Goal: Transaction & Acquisition: Download file/media

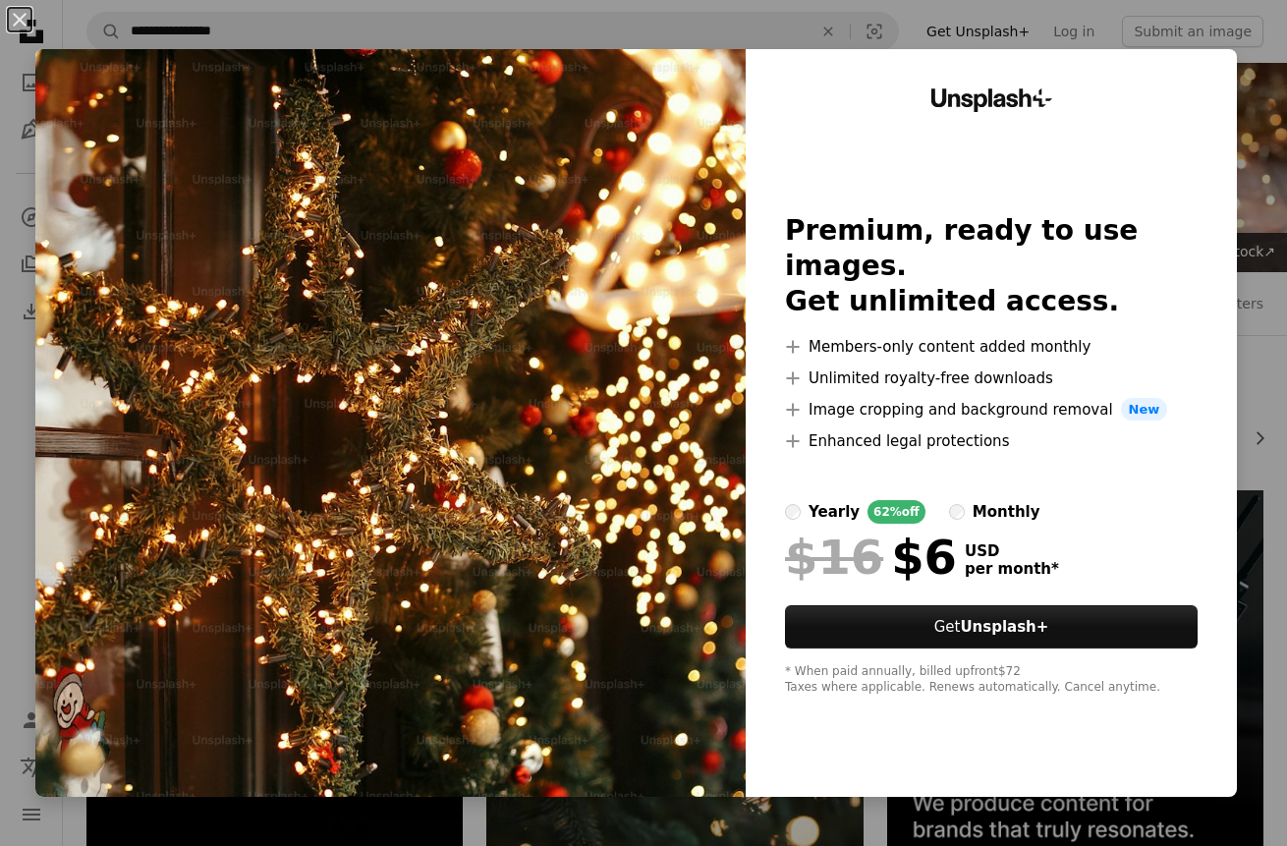
scroll to position [1416, 0]
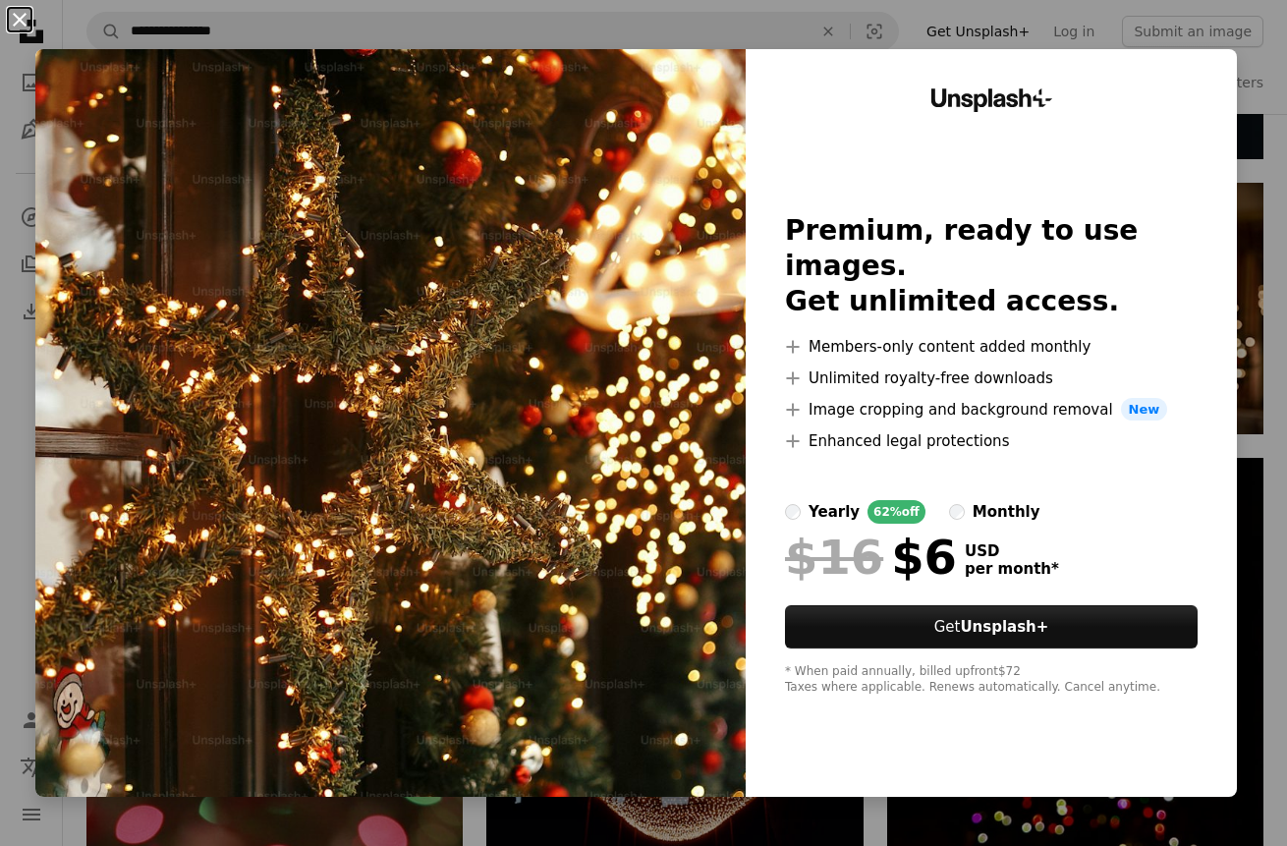
click at [22, 18] on button "An X shape" at bounding box center [20, 20] width 24 height 24
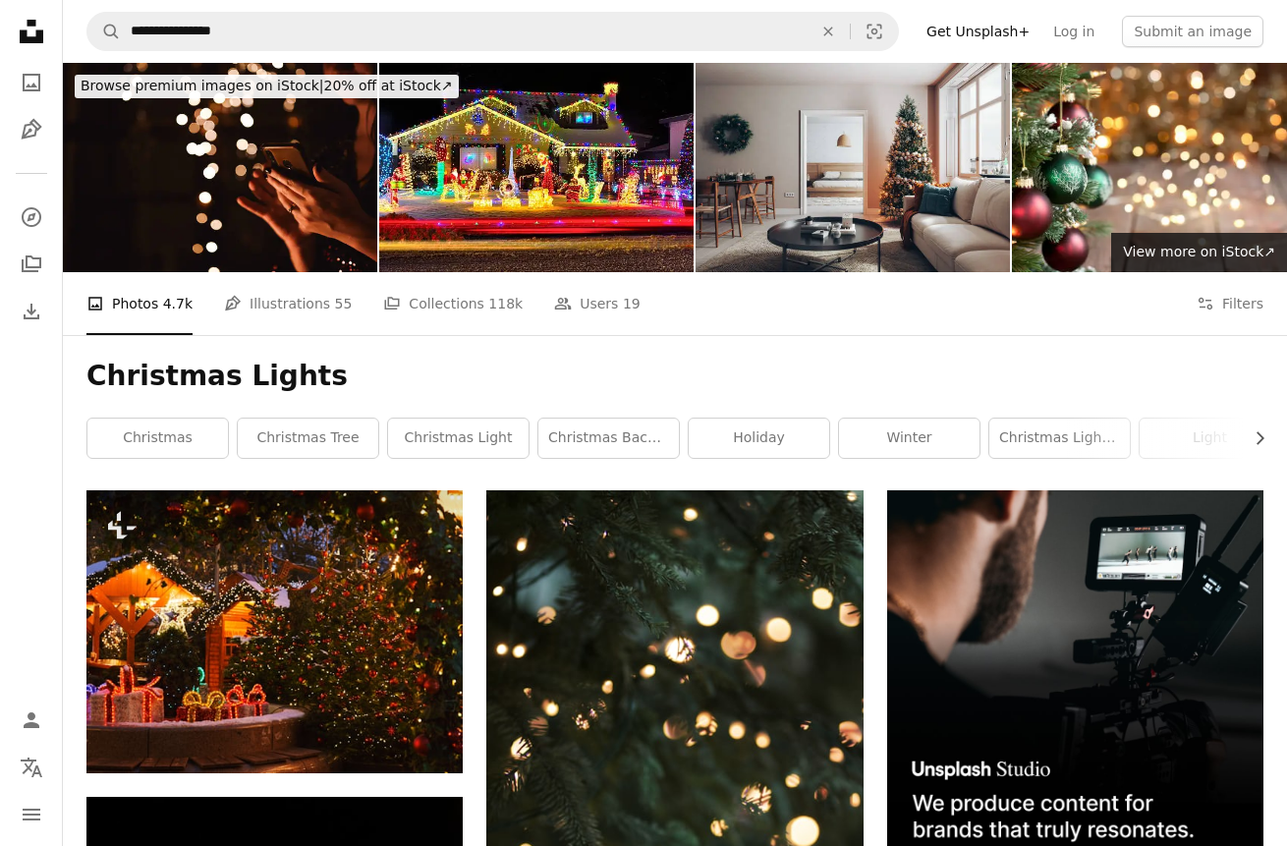
scroll to position [4, 0]
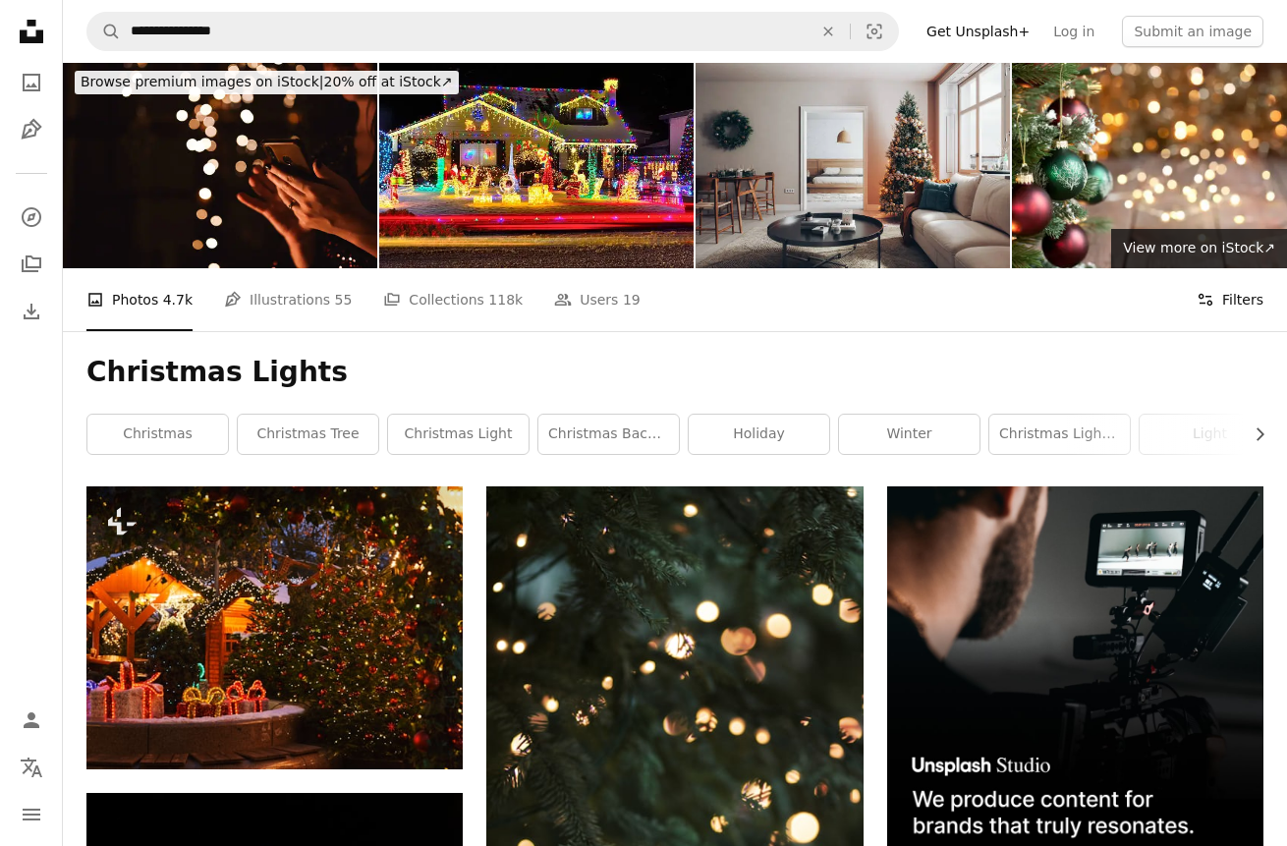
click at [1239, 300] on button "Filters Filters" at bounding box center [1229, 299] width 67 height 63
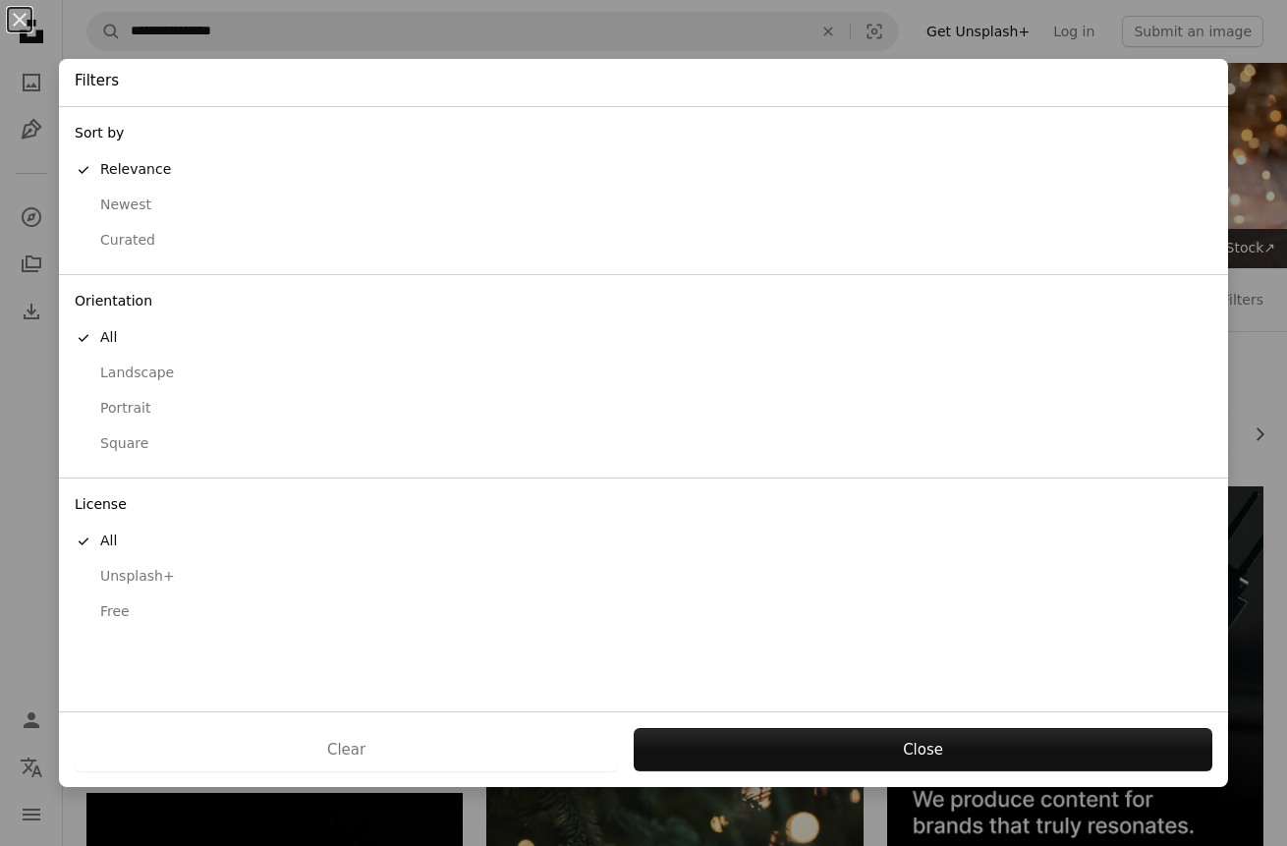
click at [130, 602] on div "Free" at bounding box center [643, 612] width 1137 height 20
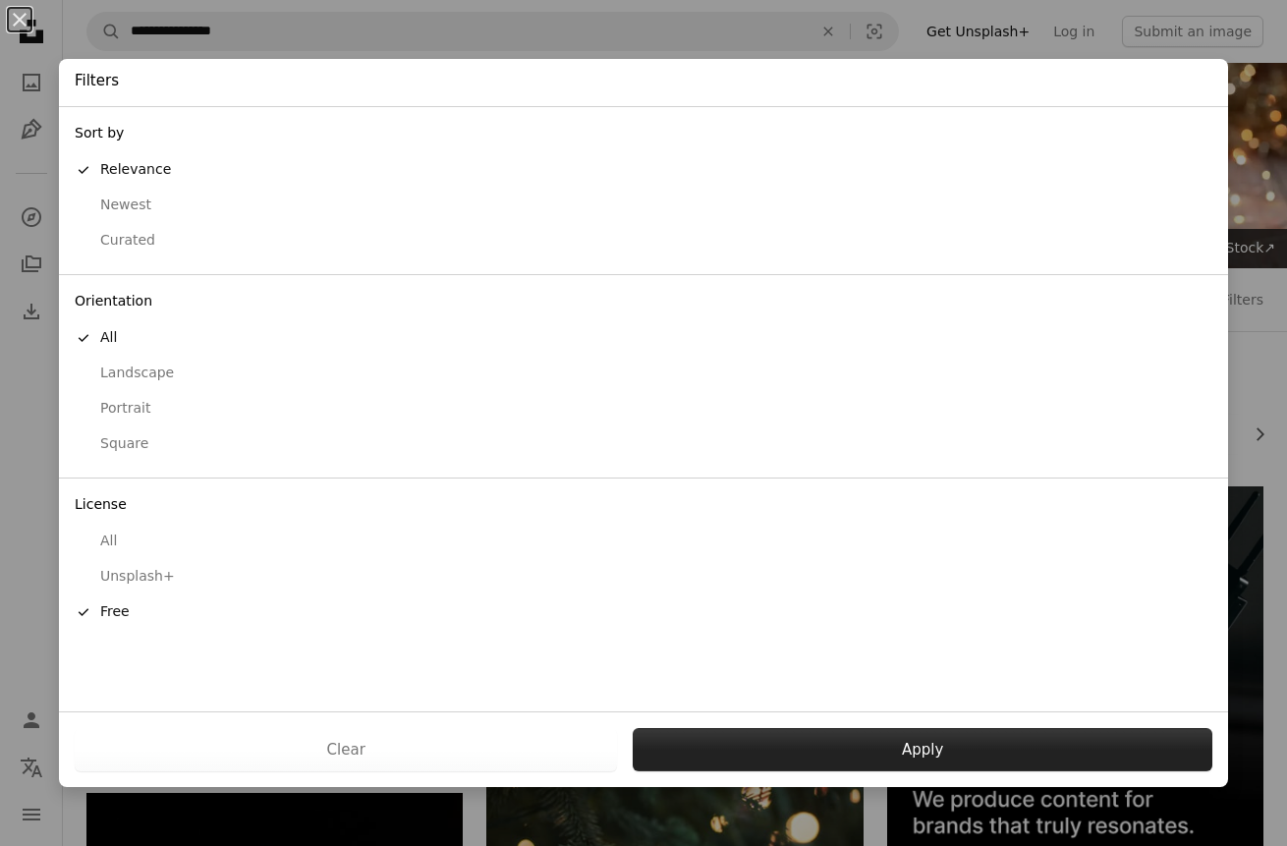
click at [801, 740] on button "Apply" at bounding box center [923, 749] width 580 height 43
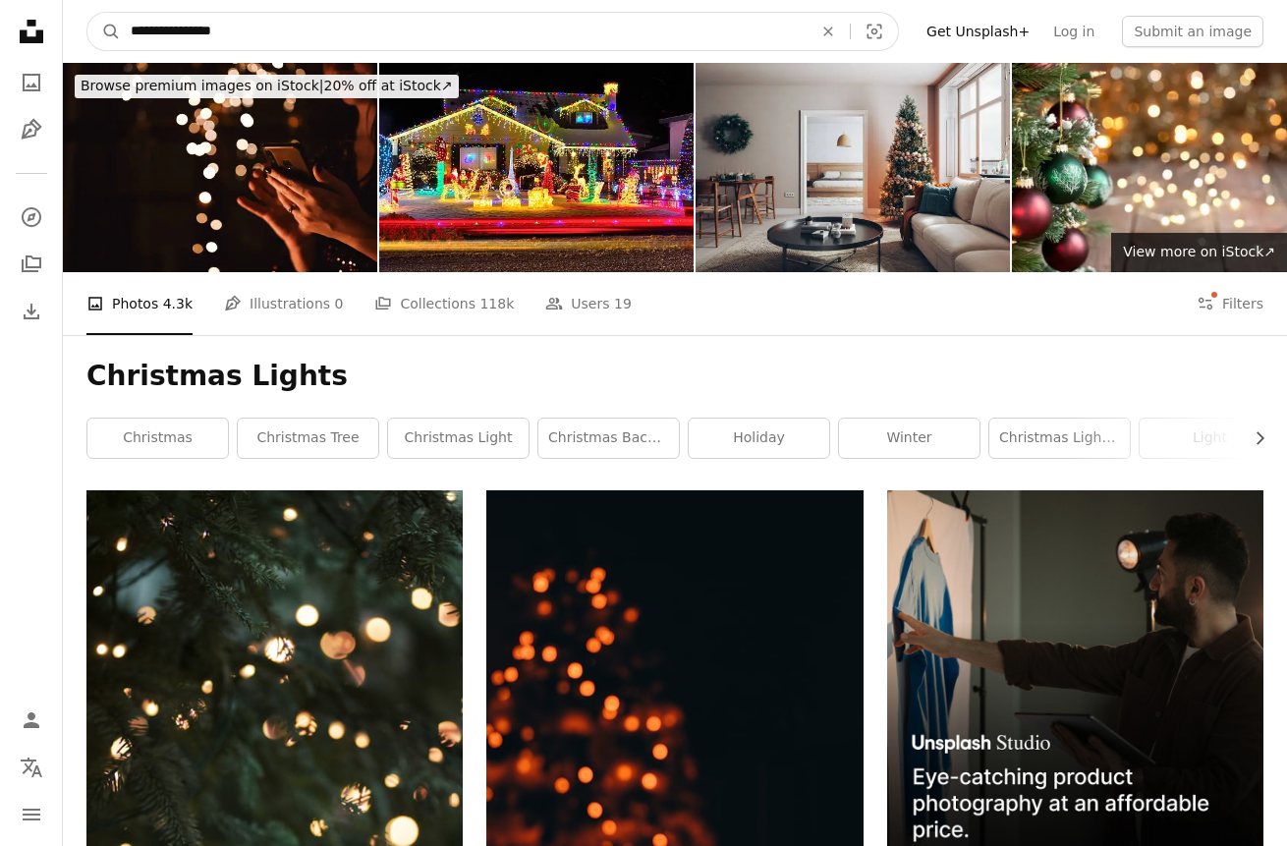
drag, startPoint x: 246, startPoint y: 29, endPoint x: 80, endPoint y: 17, distance: 166.5
click at [80, 17] on nav "**********" at bounding box center [675, 31] width 1224 height 63
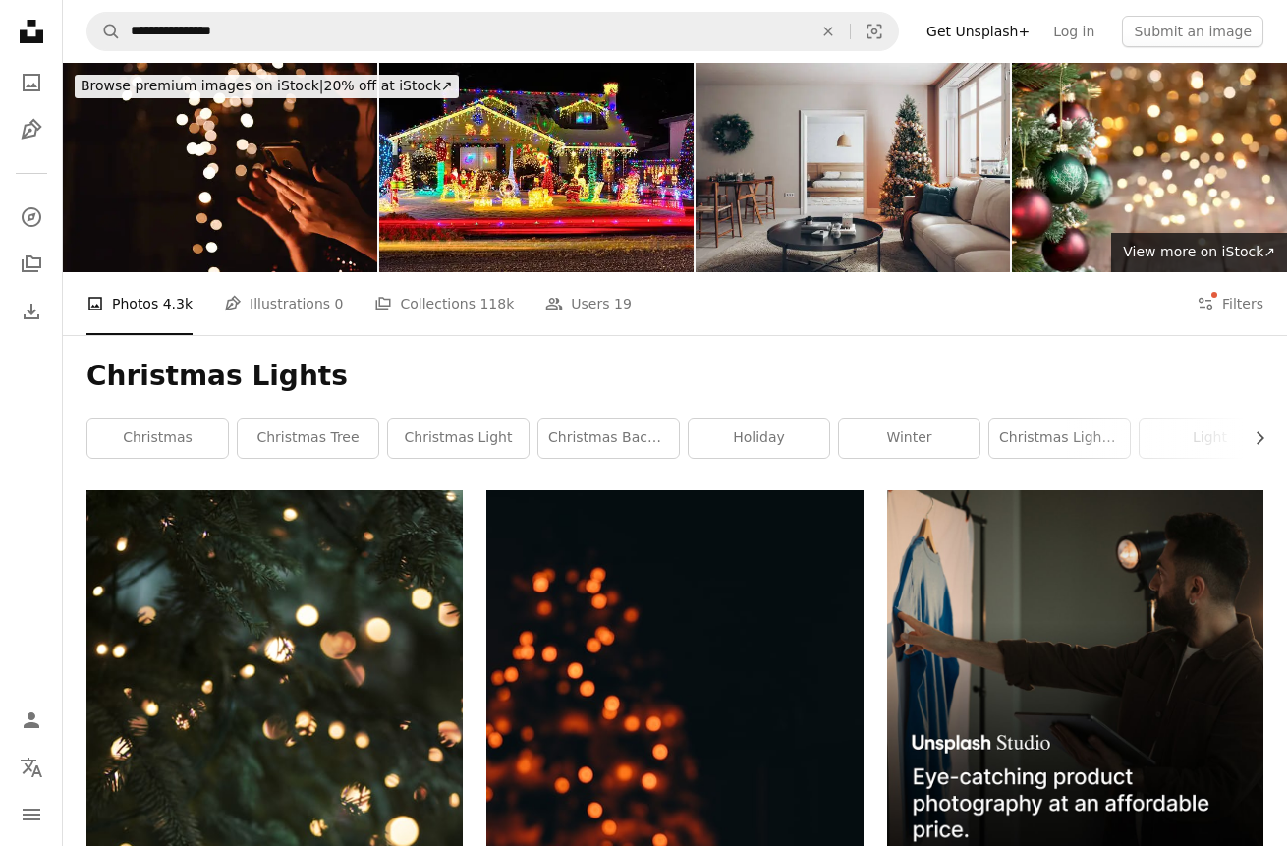
click at [405, 376] on h1 "Christmas Lights" at bounding box center [674, 376] width 1177 height 35
click at [320, 375] on h1 "Christmas Lights" at bounding box center [674, 376] width 1177 height 35
click at [297, 377] on h1 "Christmas Lights" at bounding box center [674, 376] width 1177 height 35
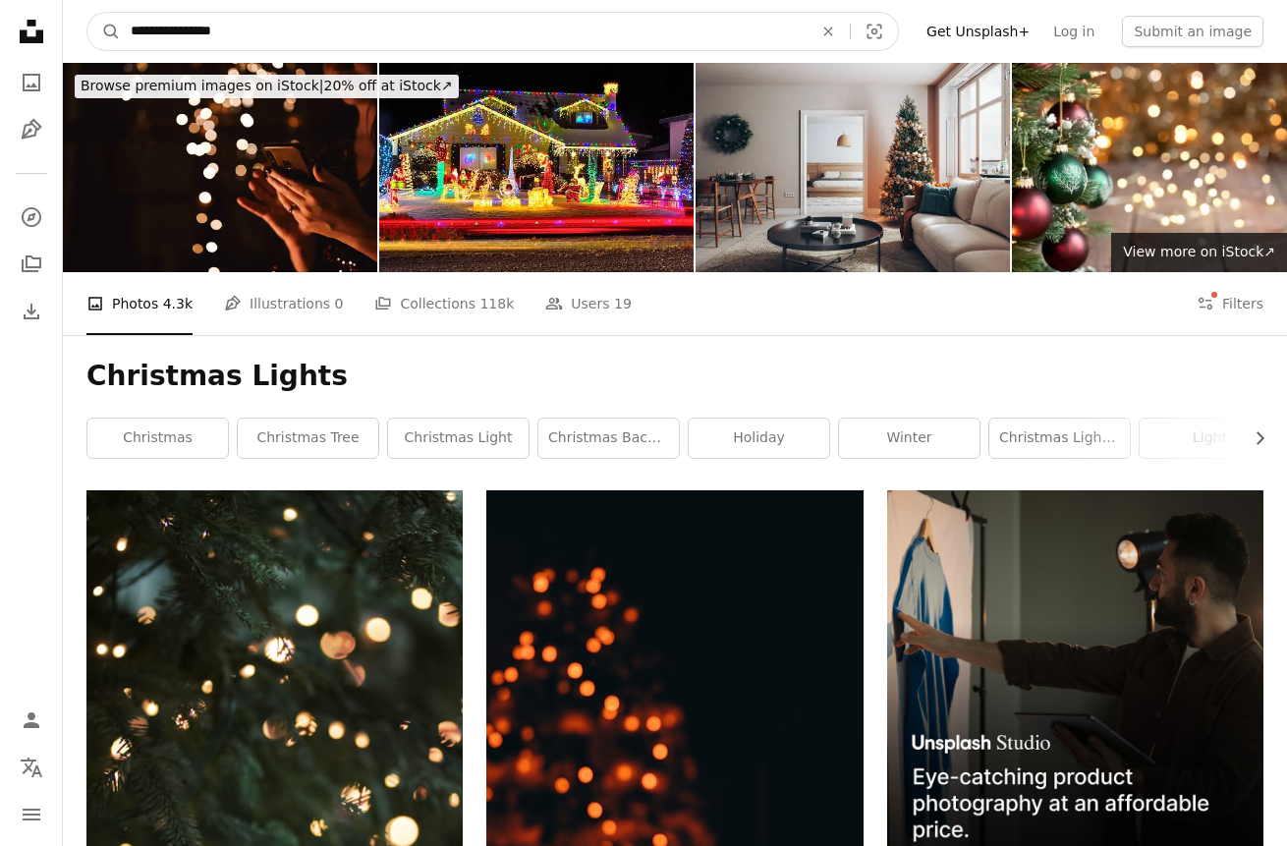
drag, startPoint x: 251, startPoint y: 21, endPoint x: 278, endPoint y: 45, distance: 36.1
click at [278, 45] on input "**********" at bounding box center [464, 31] width 686 height 37
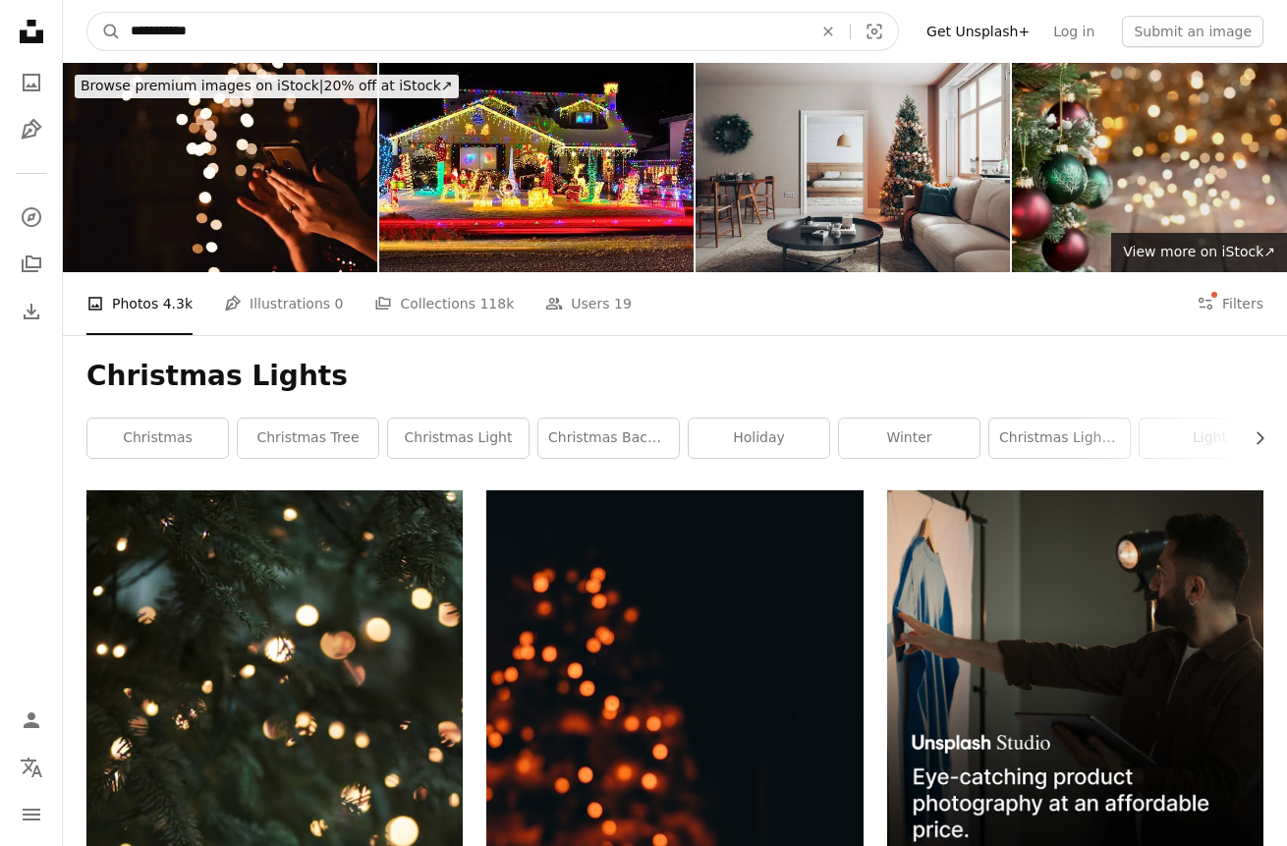
type input "**********"
click at [104, 31] on button "A magnifying glass" at bounding box center [103, 31] width 33 height 37
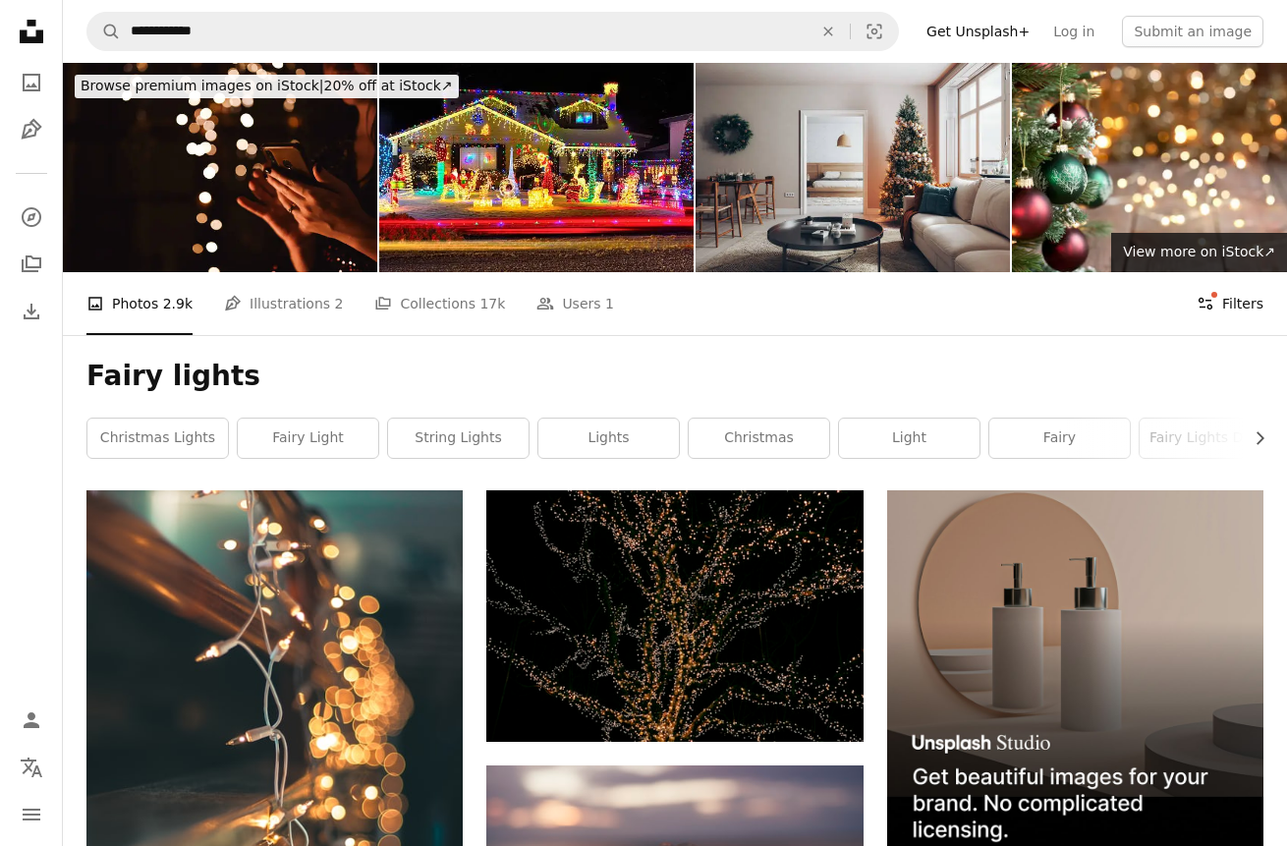
click at [1217, 305] on button "Filters Filters" at bounding box center [1229, 303] width 67 height 63
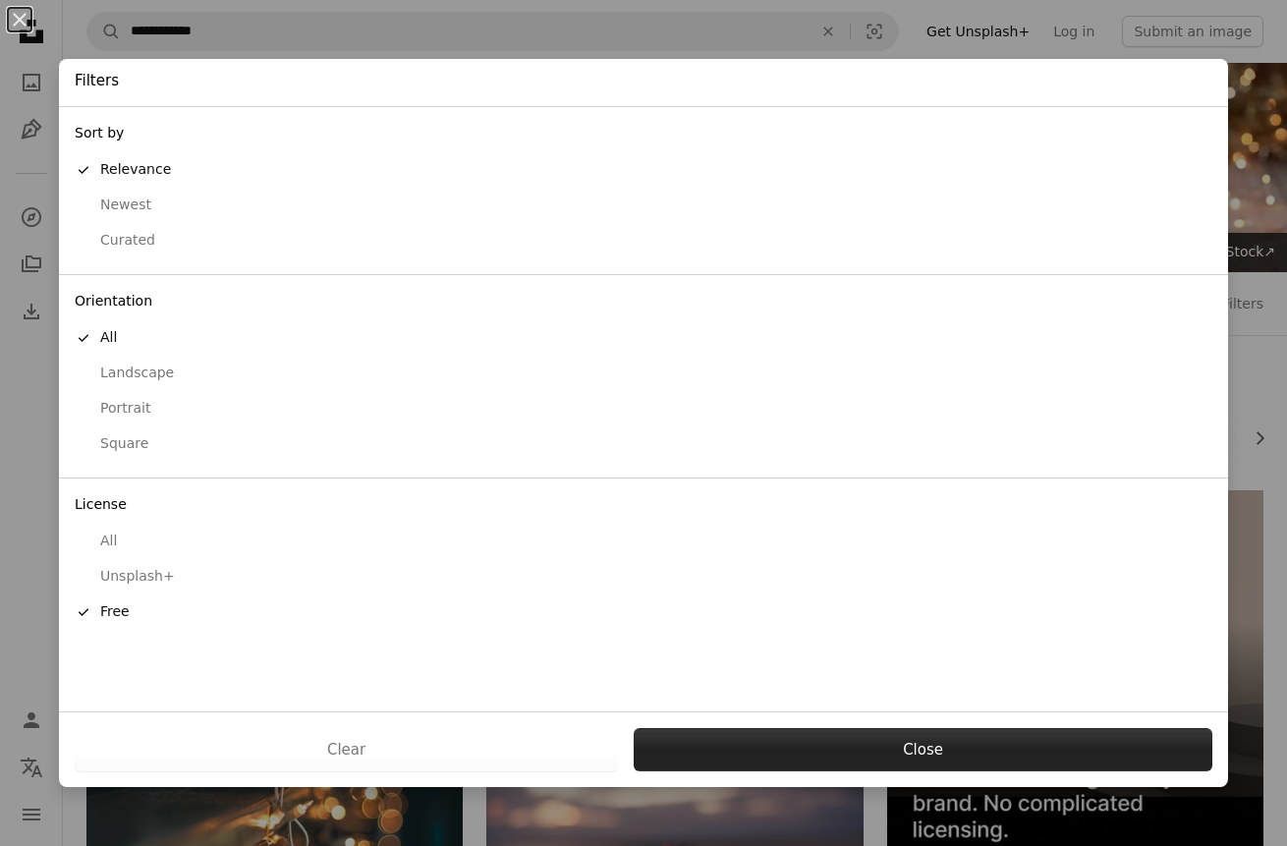
click at [863, 739] on button "Close" at bounding box center [923, 749] width 579 height 43
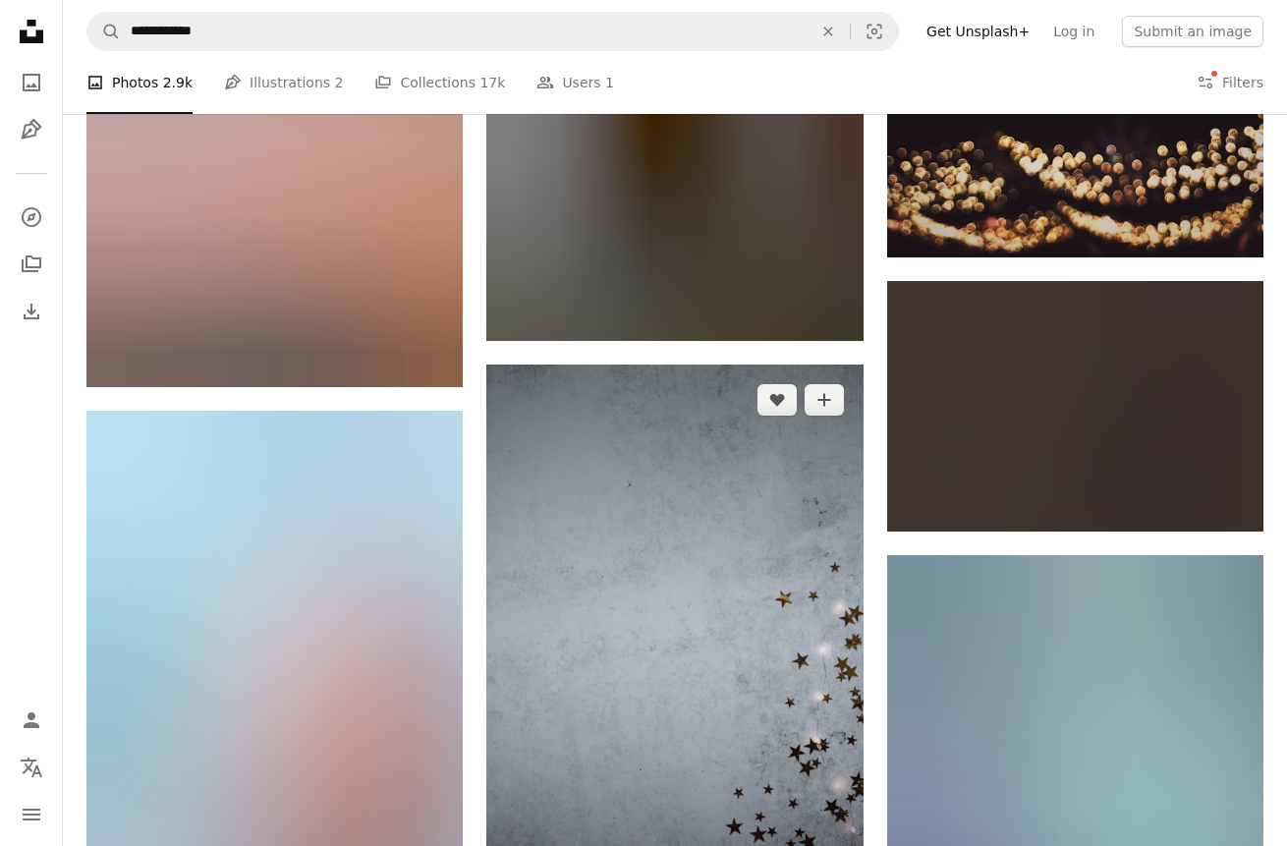
scroll to position [1222, 0]
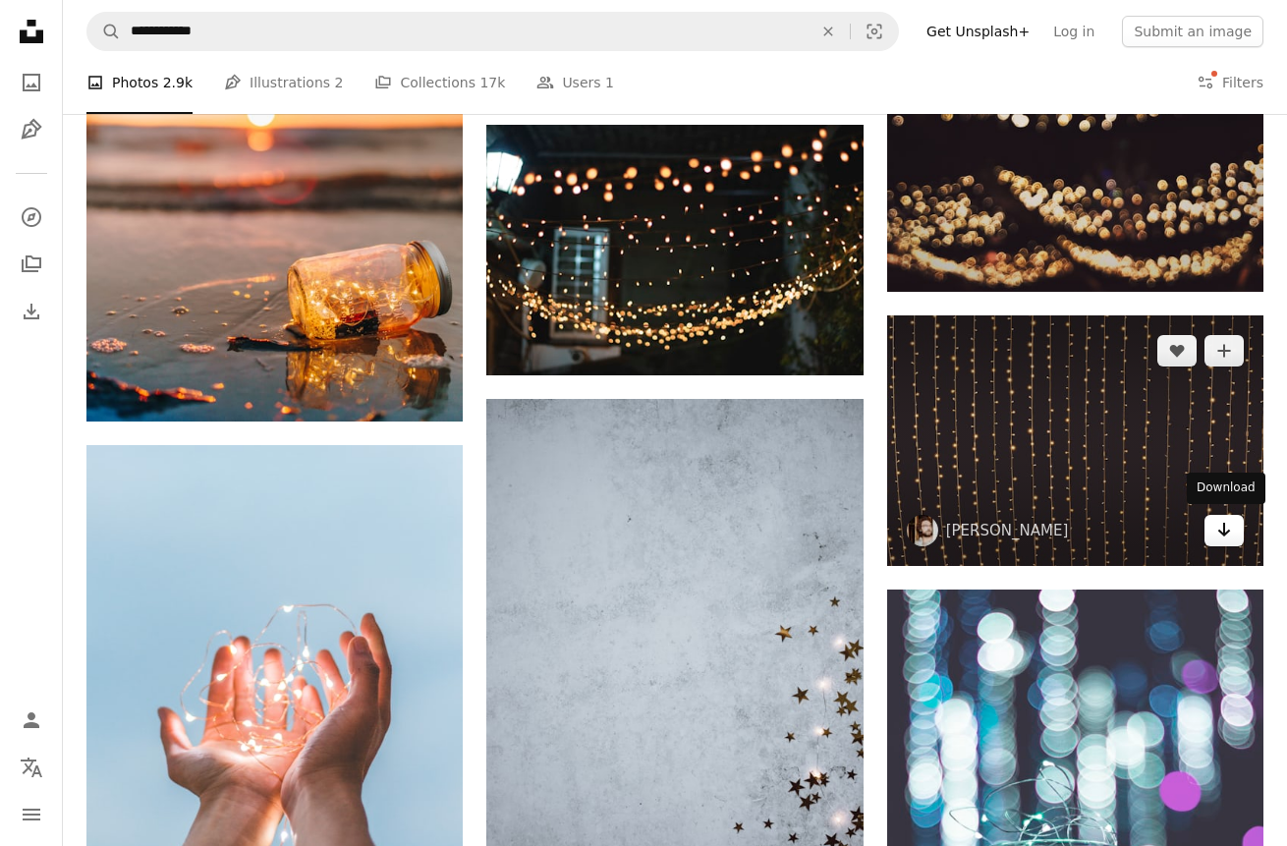
click at [1218, 531] on icon "Arrow pointing down" at bounding box center [1224, 530] width 16 height 24
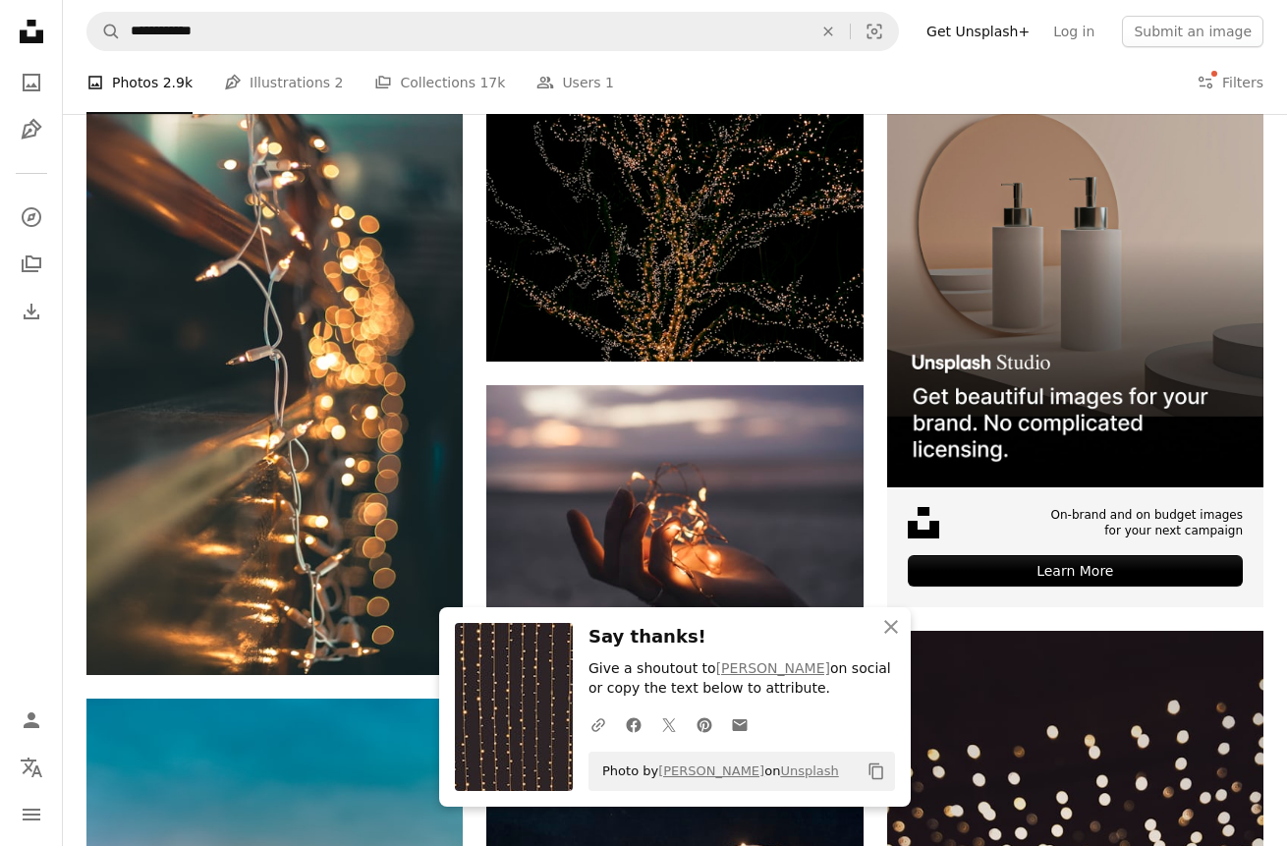
scroll to position [376, 0]
